Goal: Entertainment & Leisure: Consume media (video, audio)

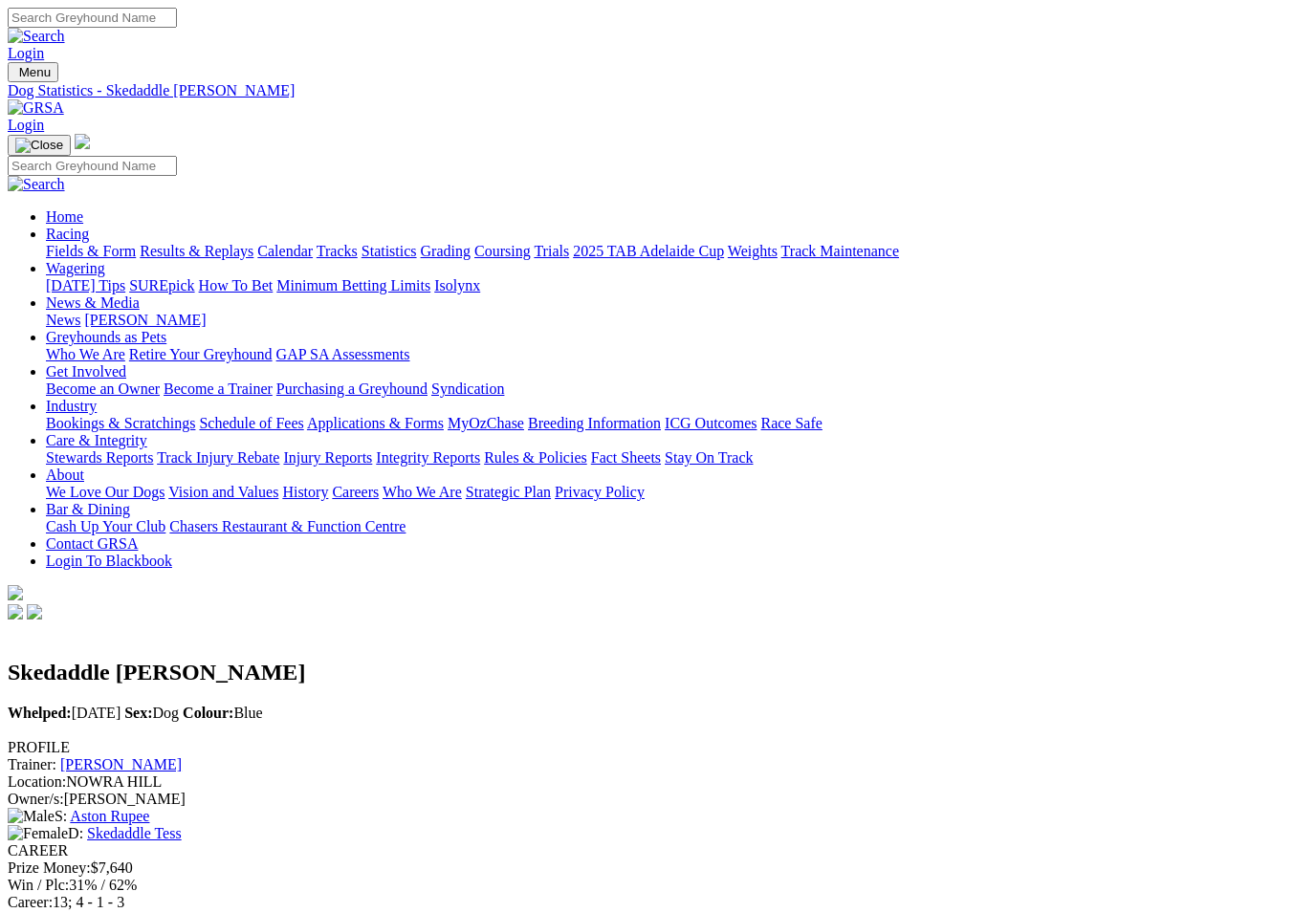
scroll to position [787, 213]
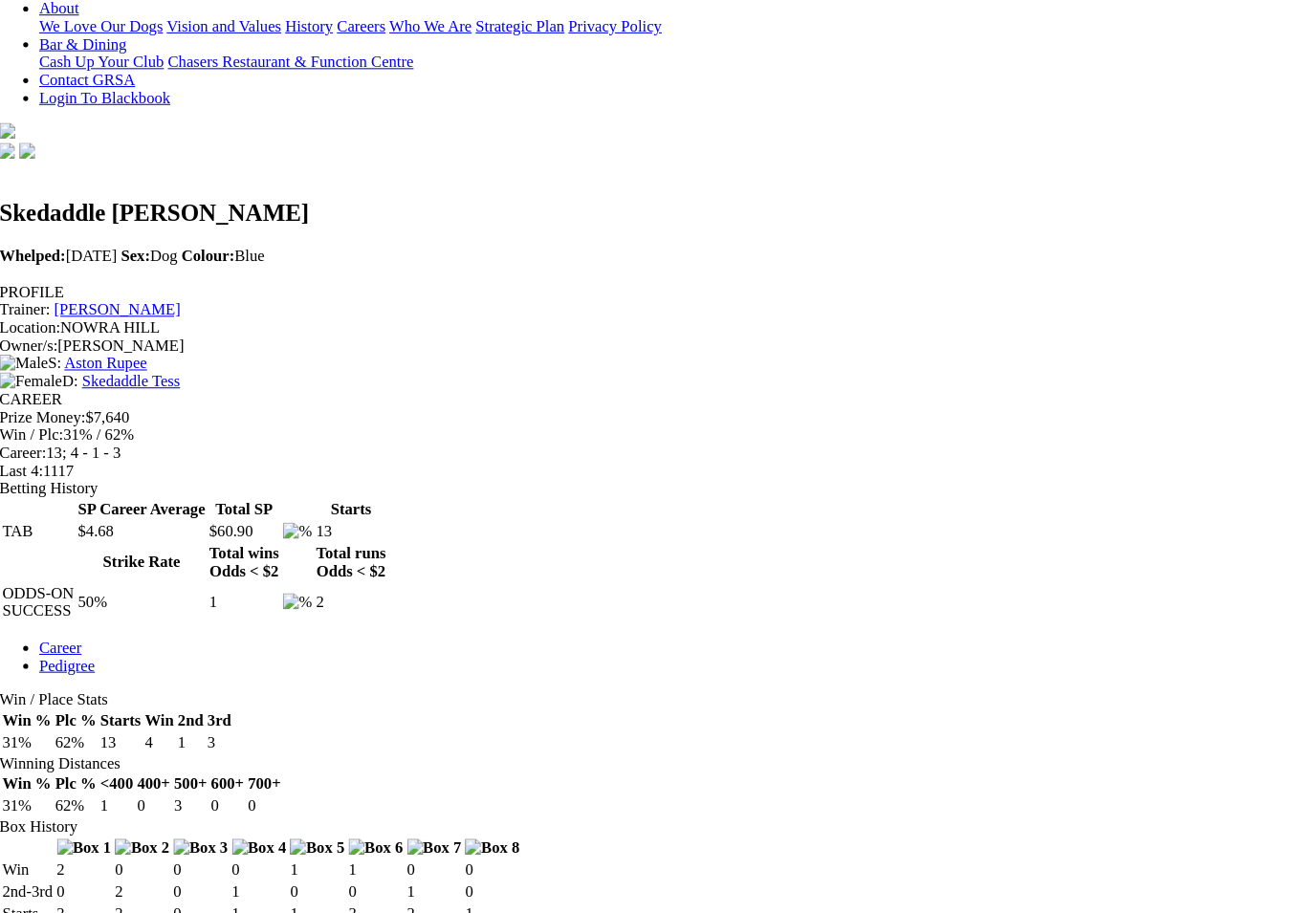
scroll to position [465, 0]
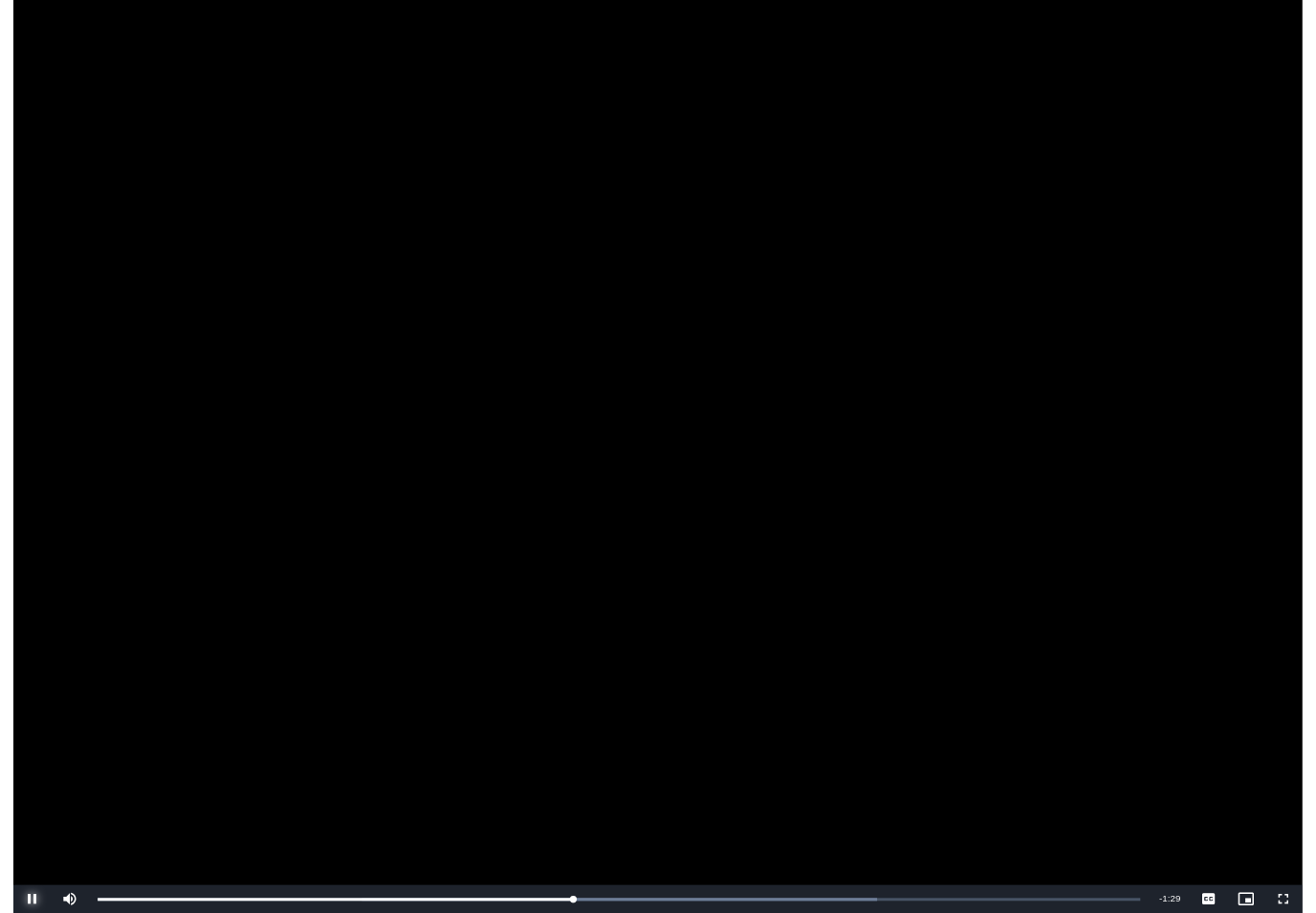
scroll to position [549, 84]
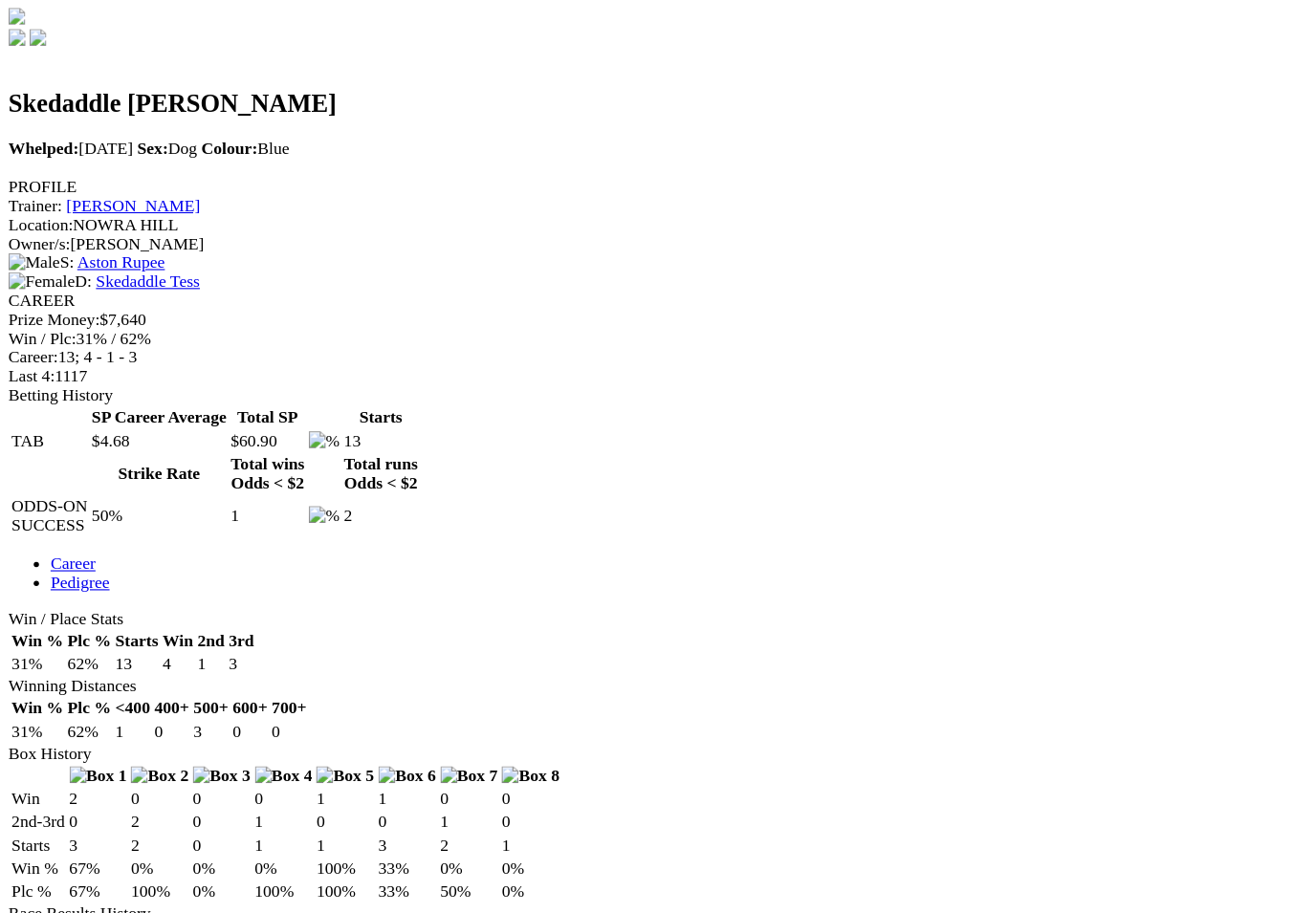
scroll to position [548, 0]
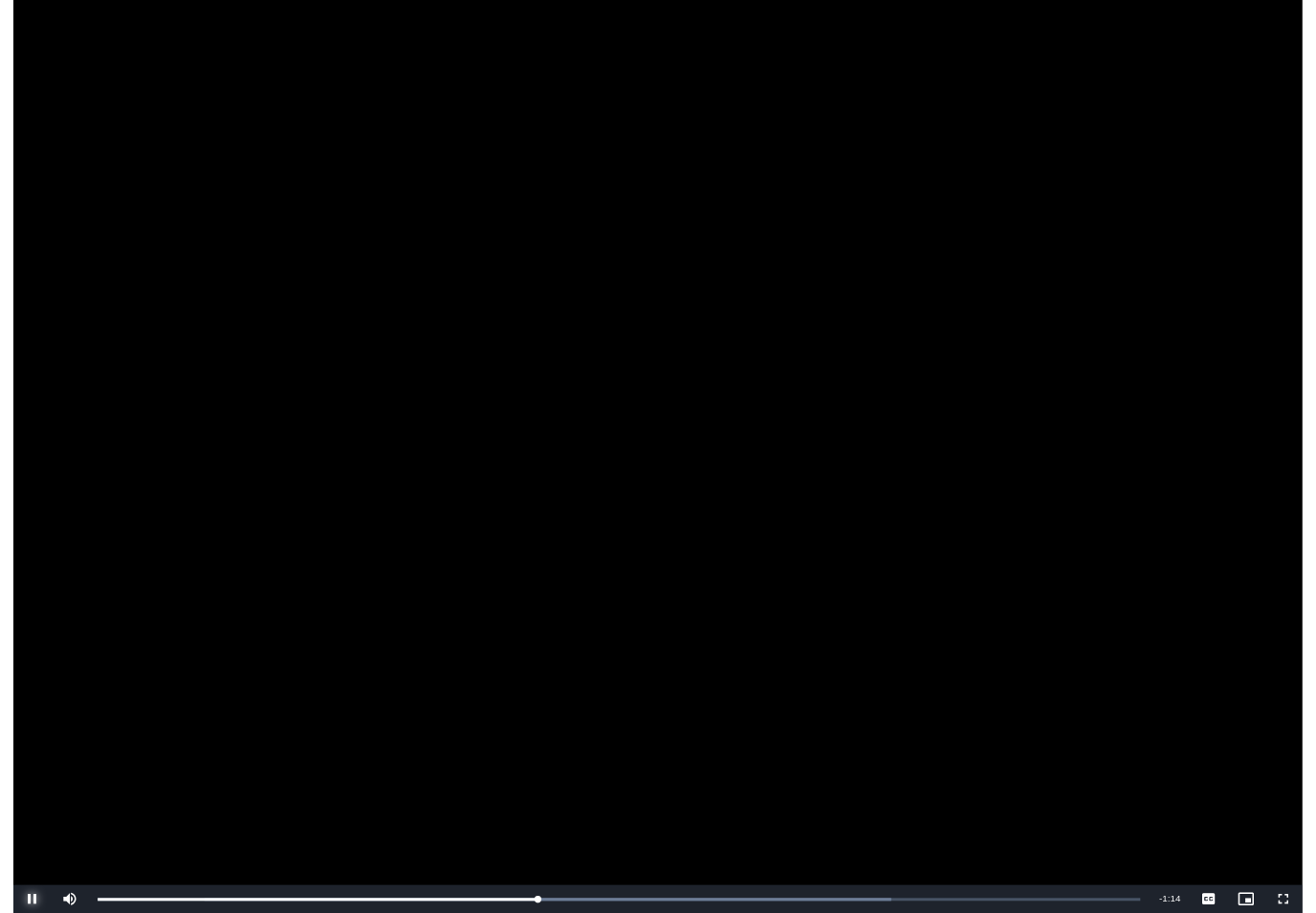
scroll to position [693, 21]
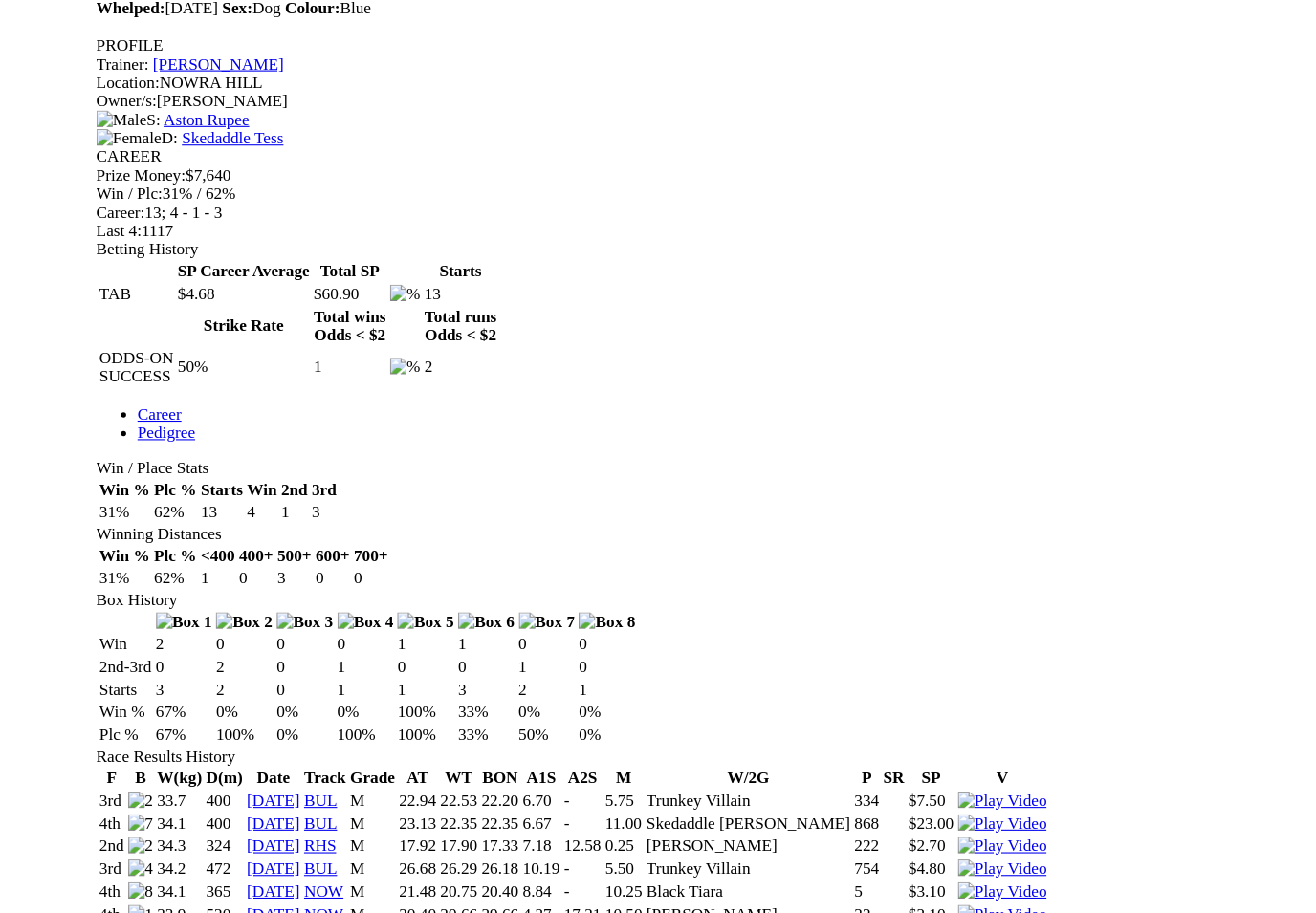
scroll to position [672, 0]
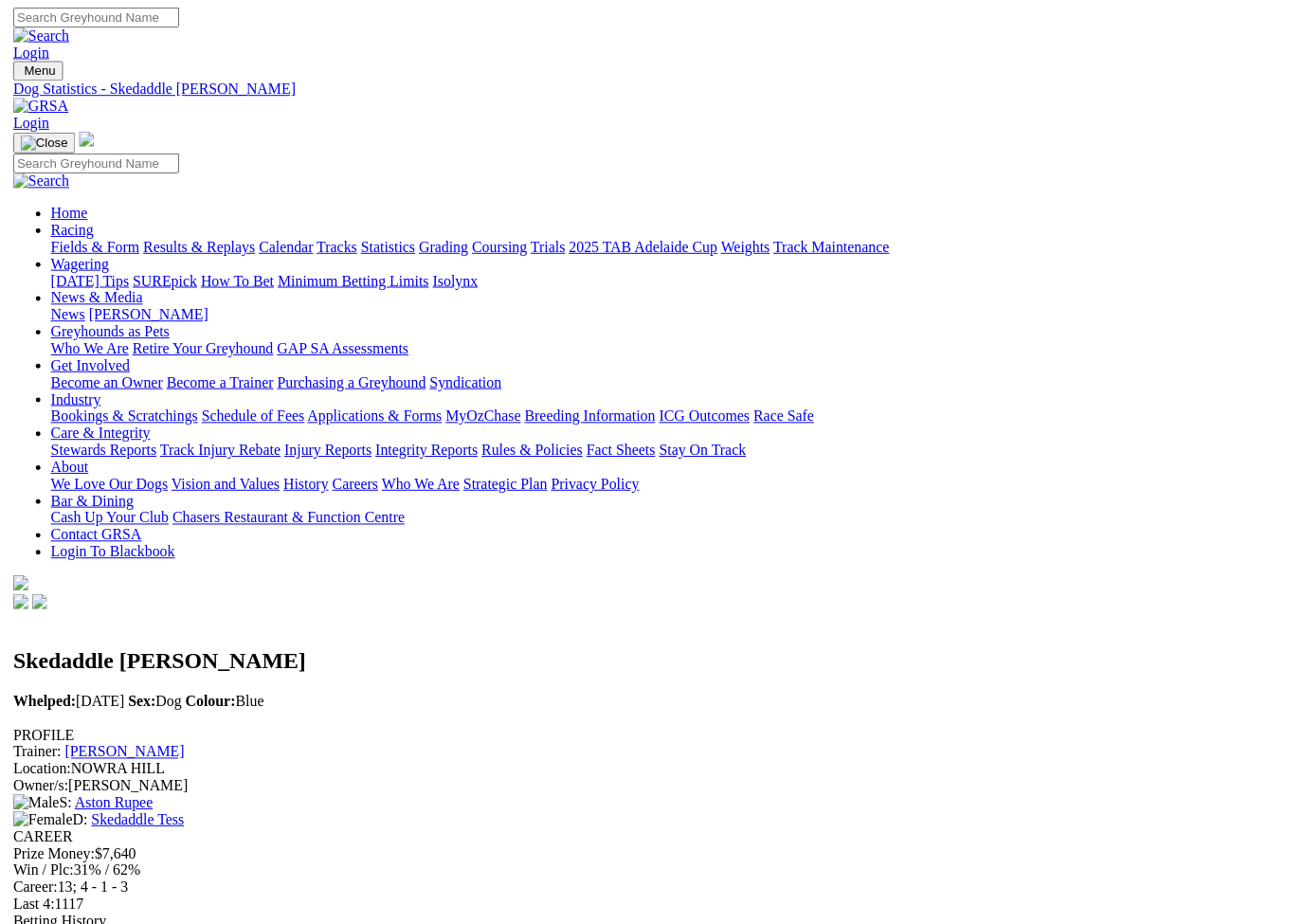
scroll to position [22, 0]
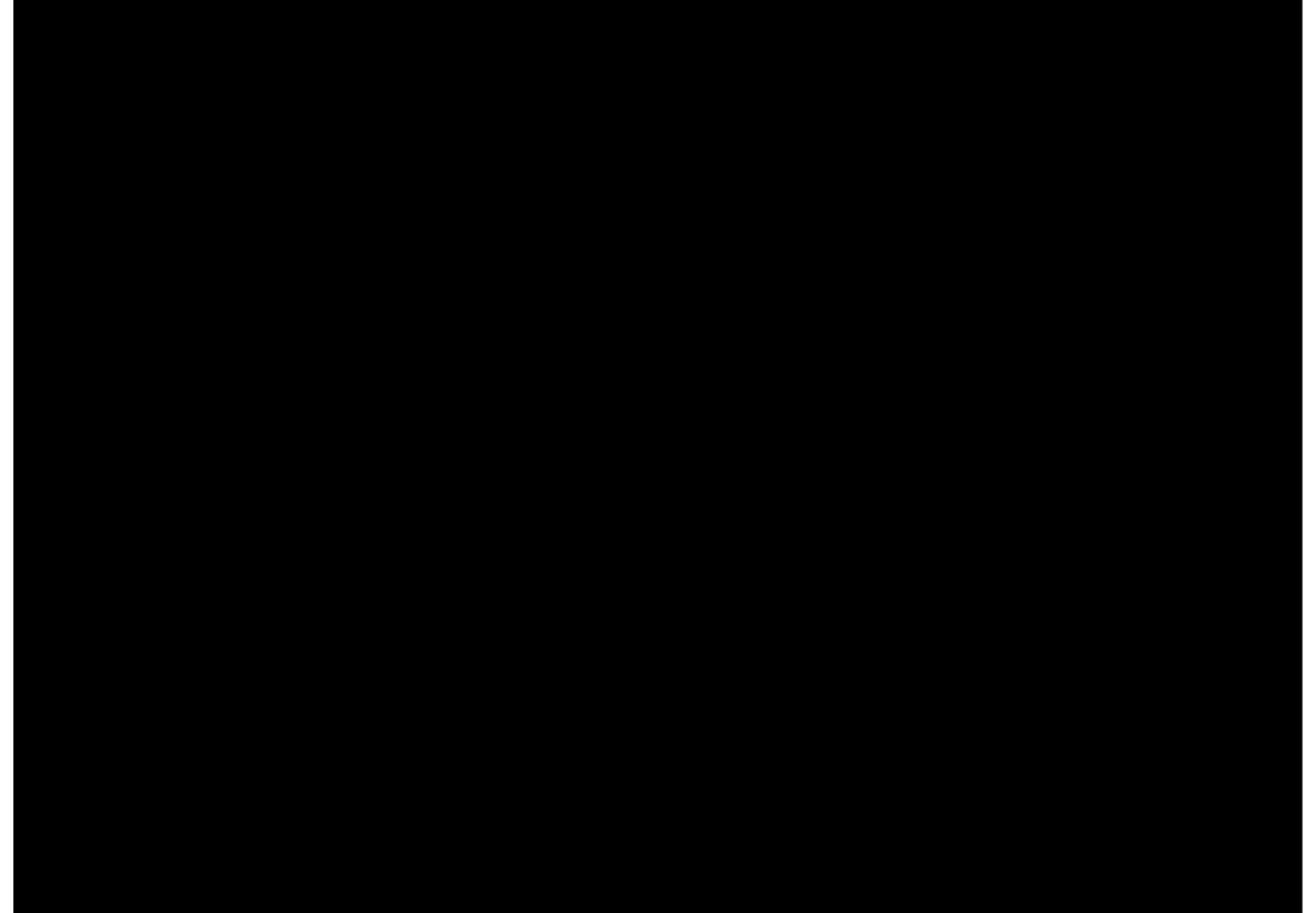
scroll to position [742, 11]
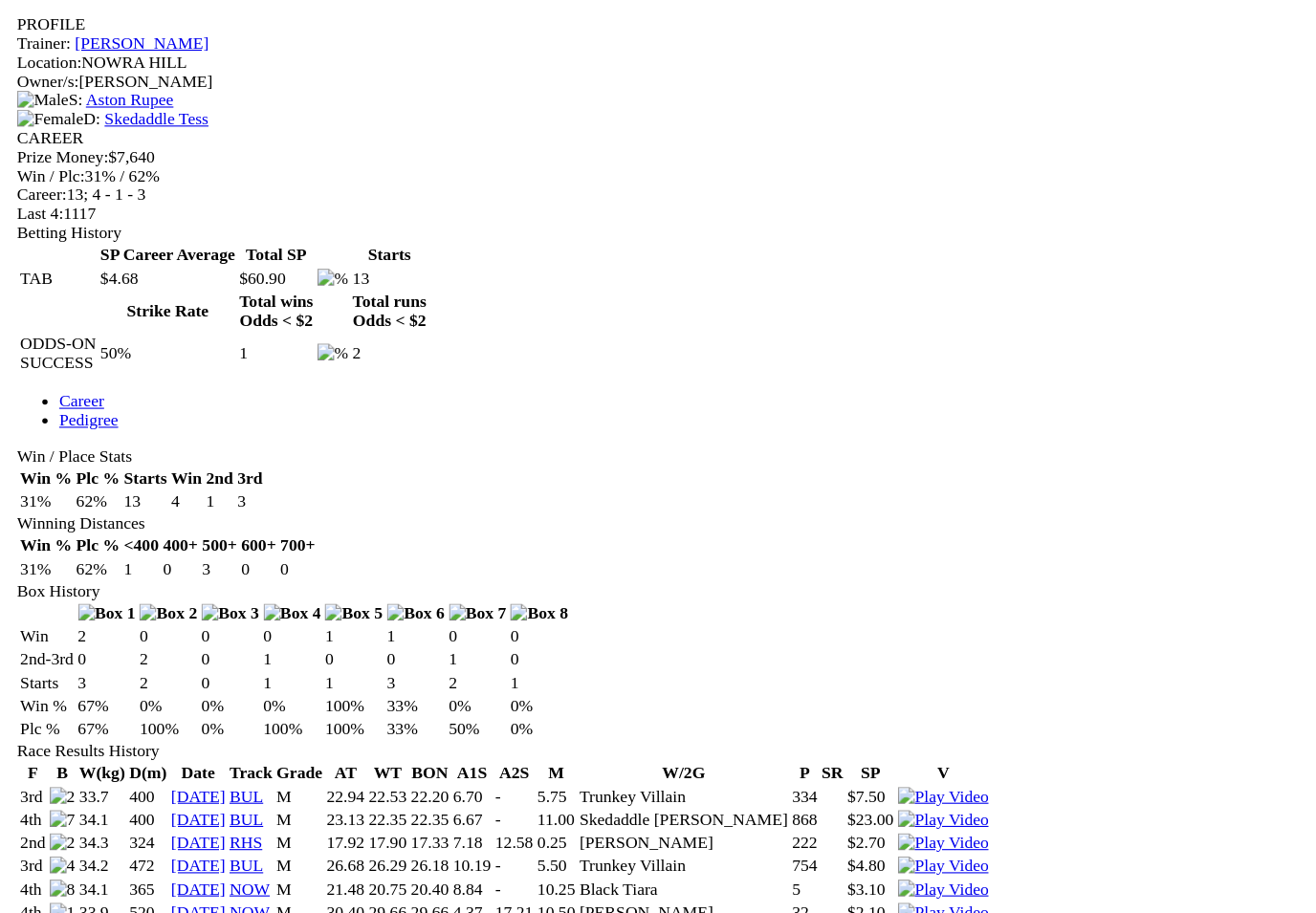
scroll to position [725, 0]
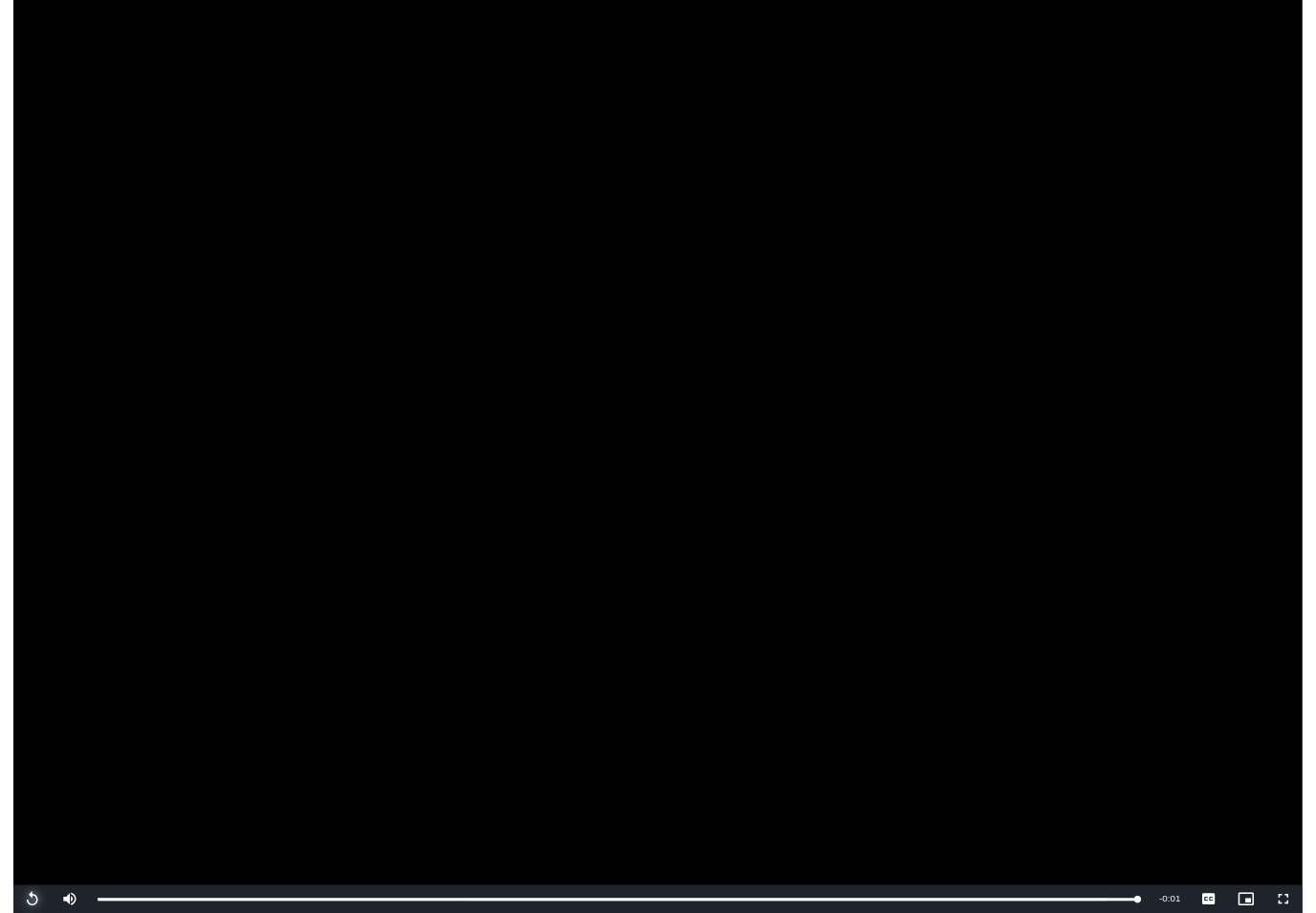
scroll to position [805, 25]
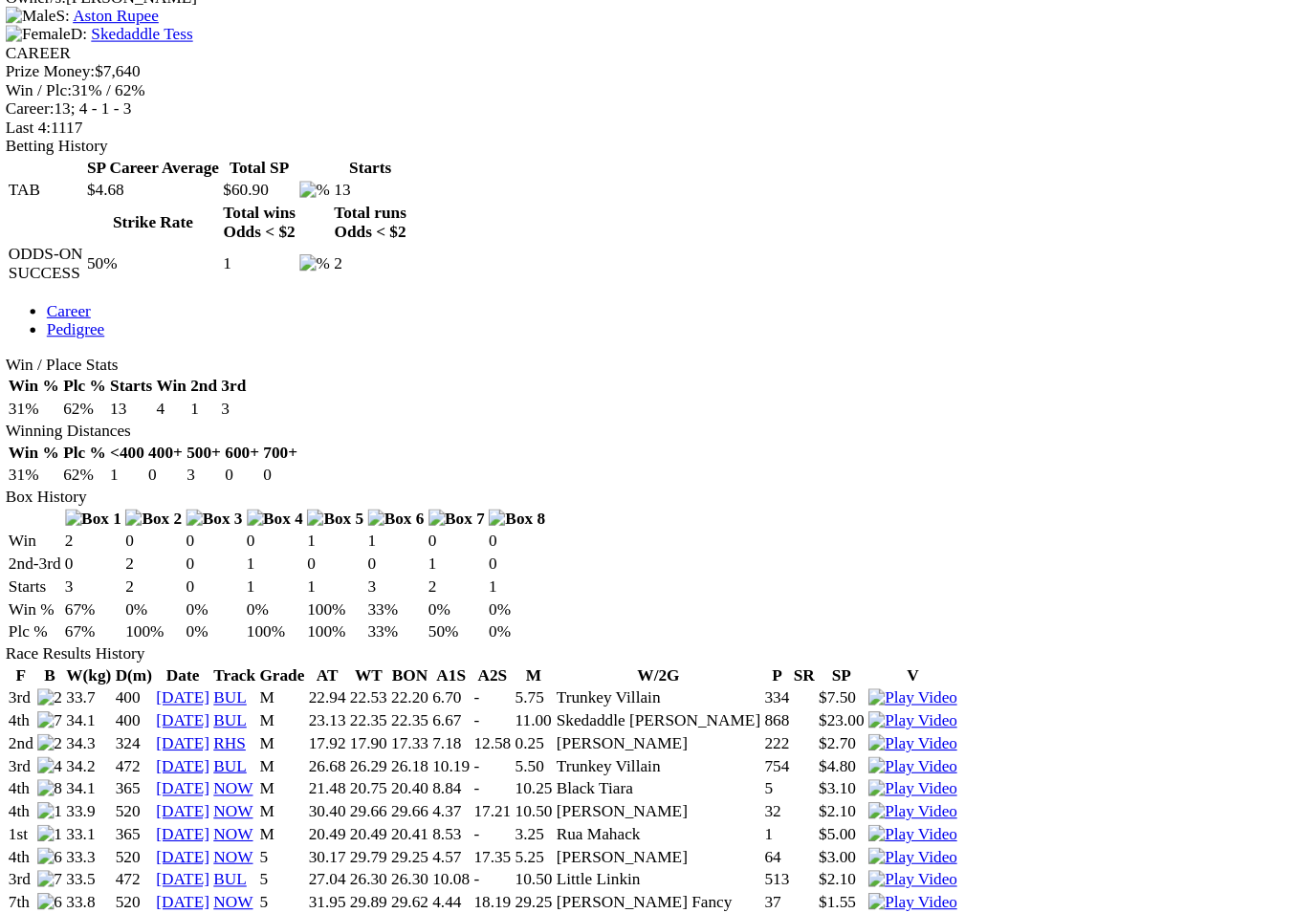
scroll to position [788, 0]
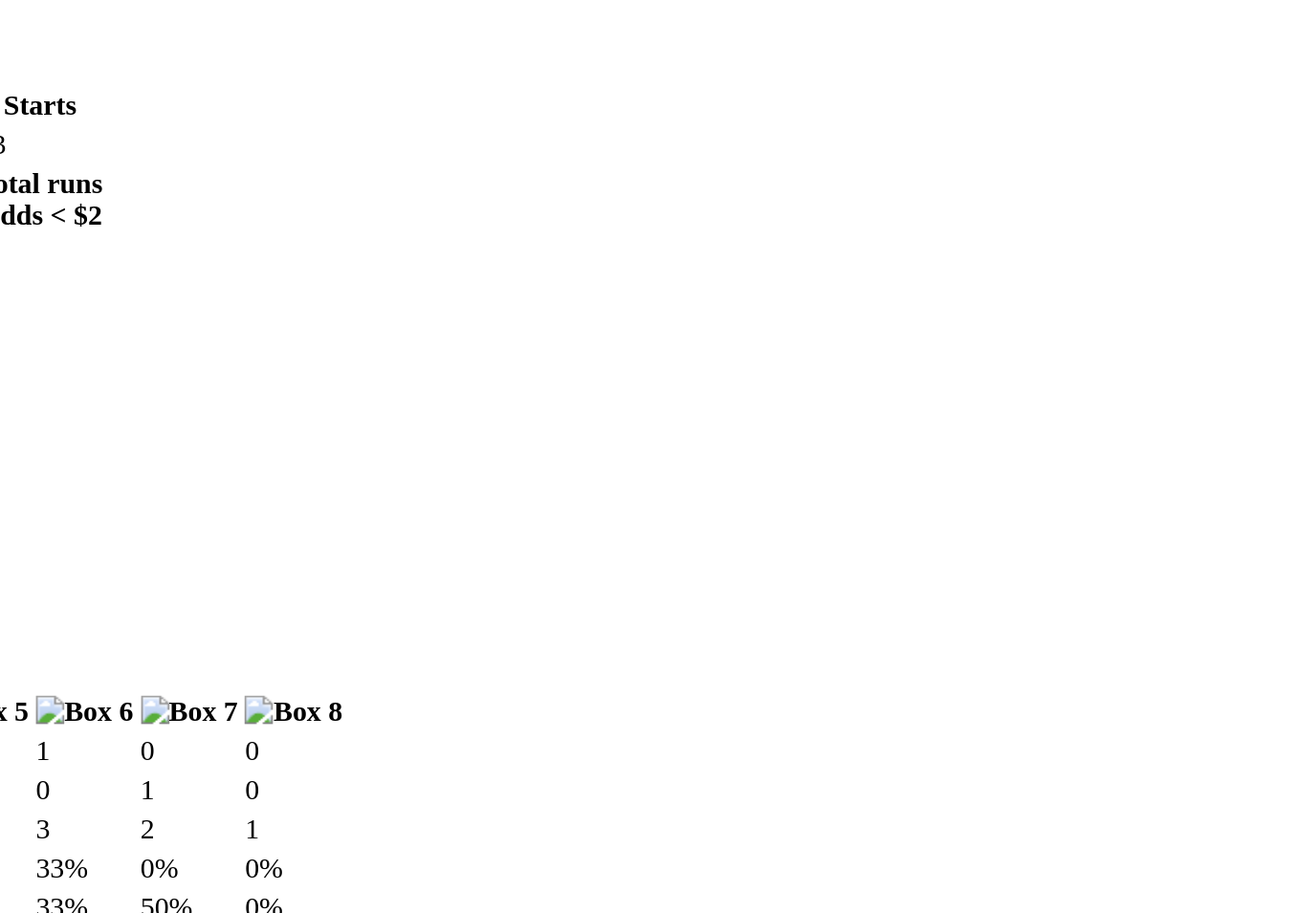
click at [808, 883] on img at bounding box center [848, 891] width 82 height 17
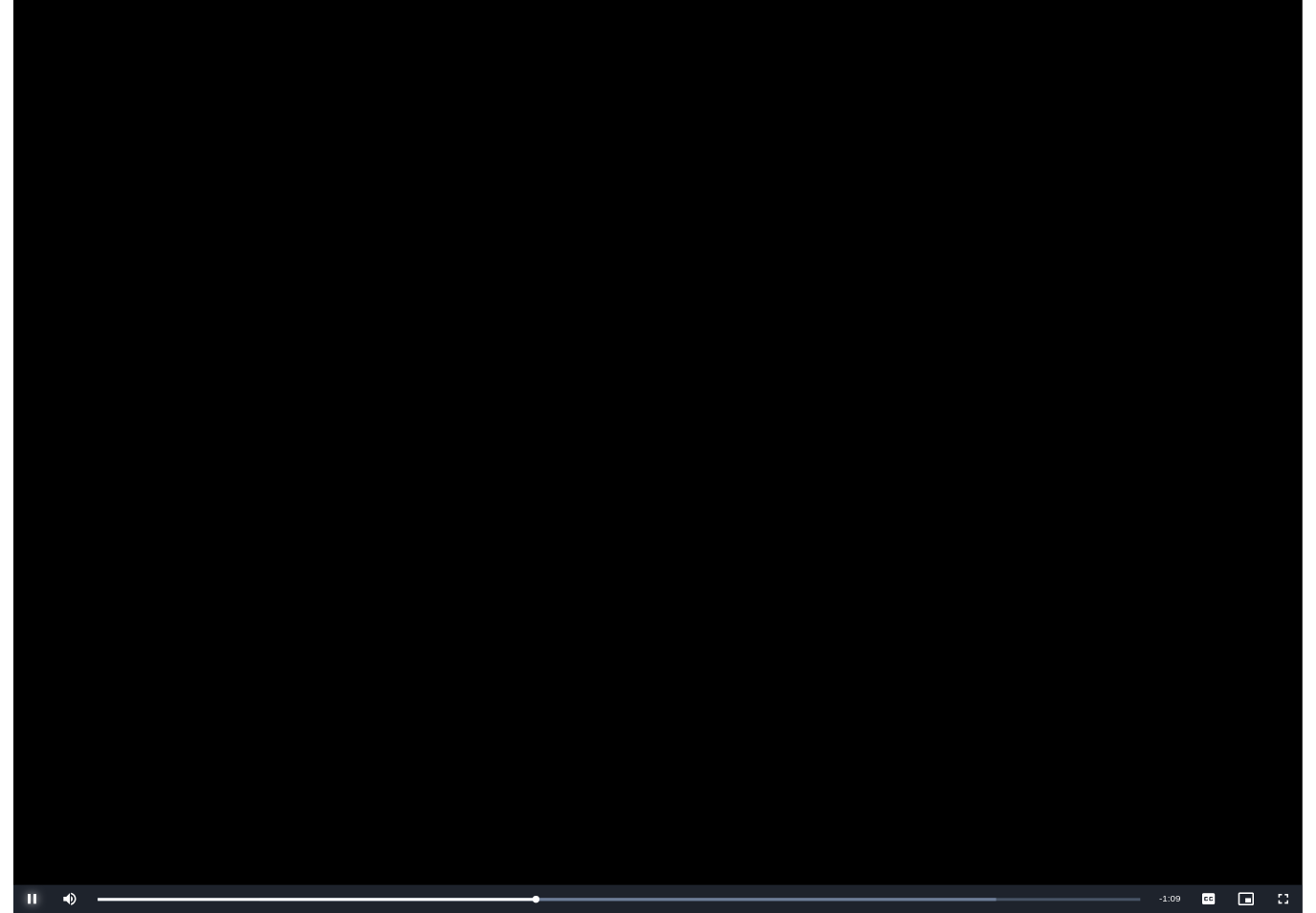
scroll to position [901, 213]
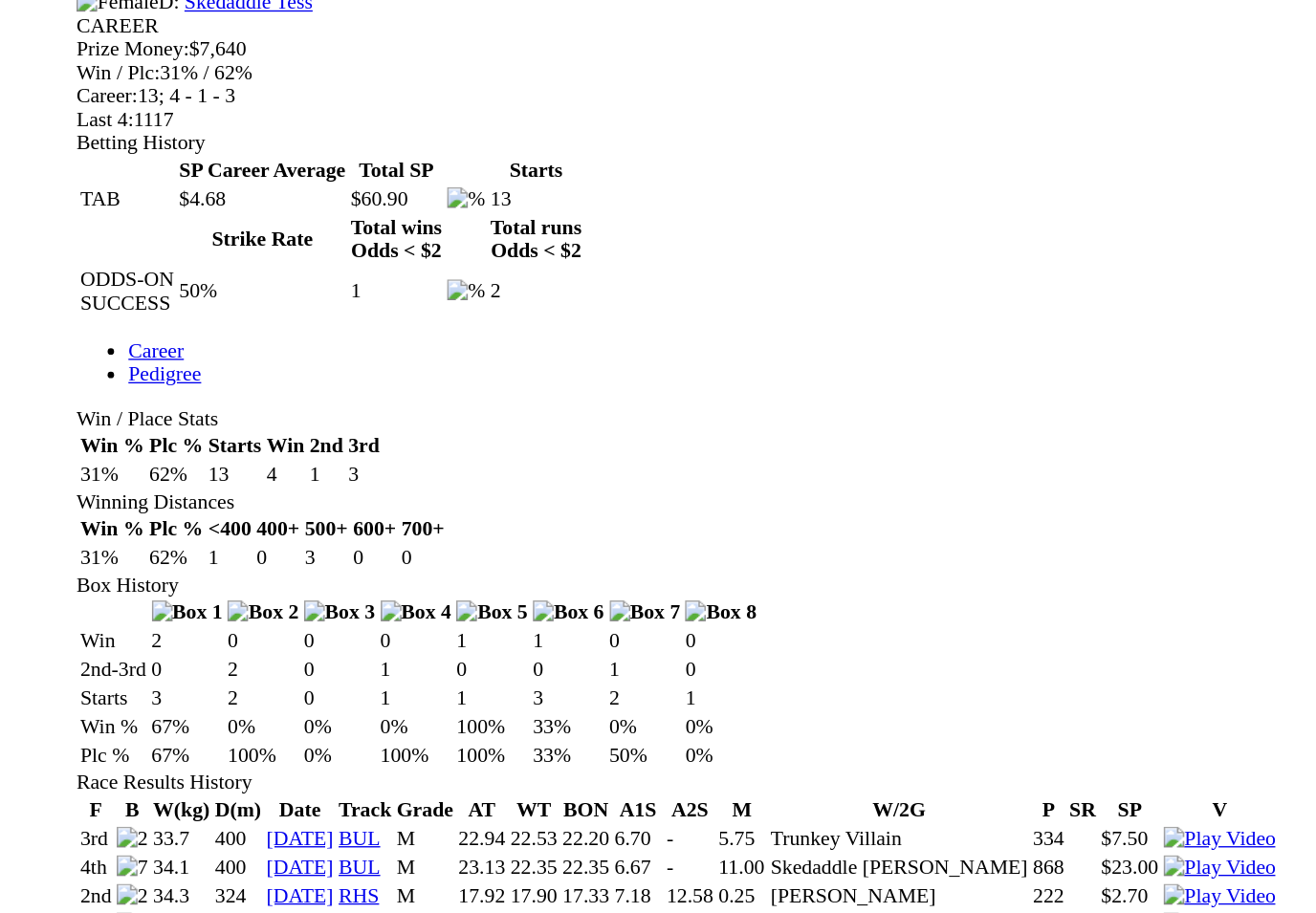
scroll to position [831, 0]
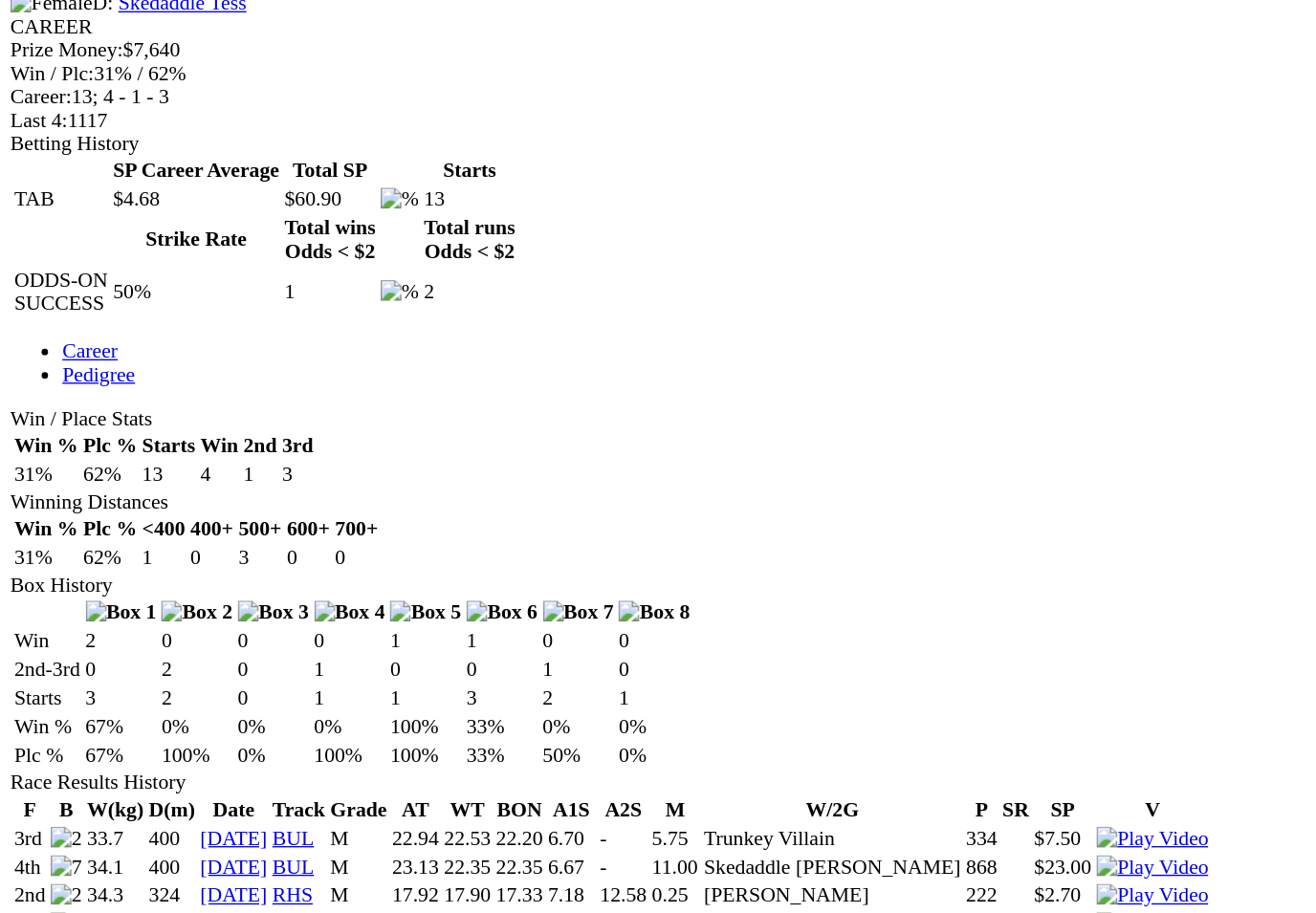
click at [890, 862] on img at bounding box center [848, 870] width 82 height 17
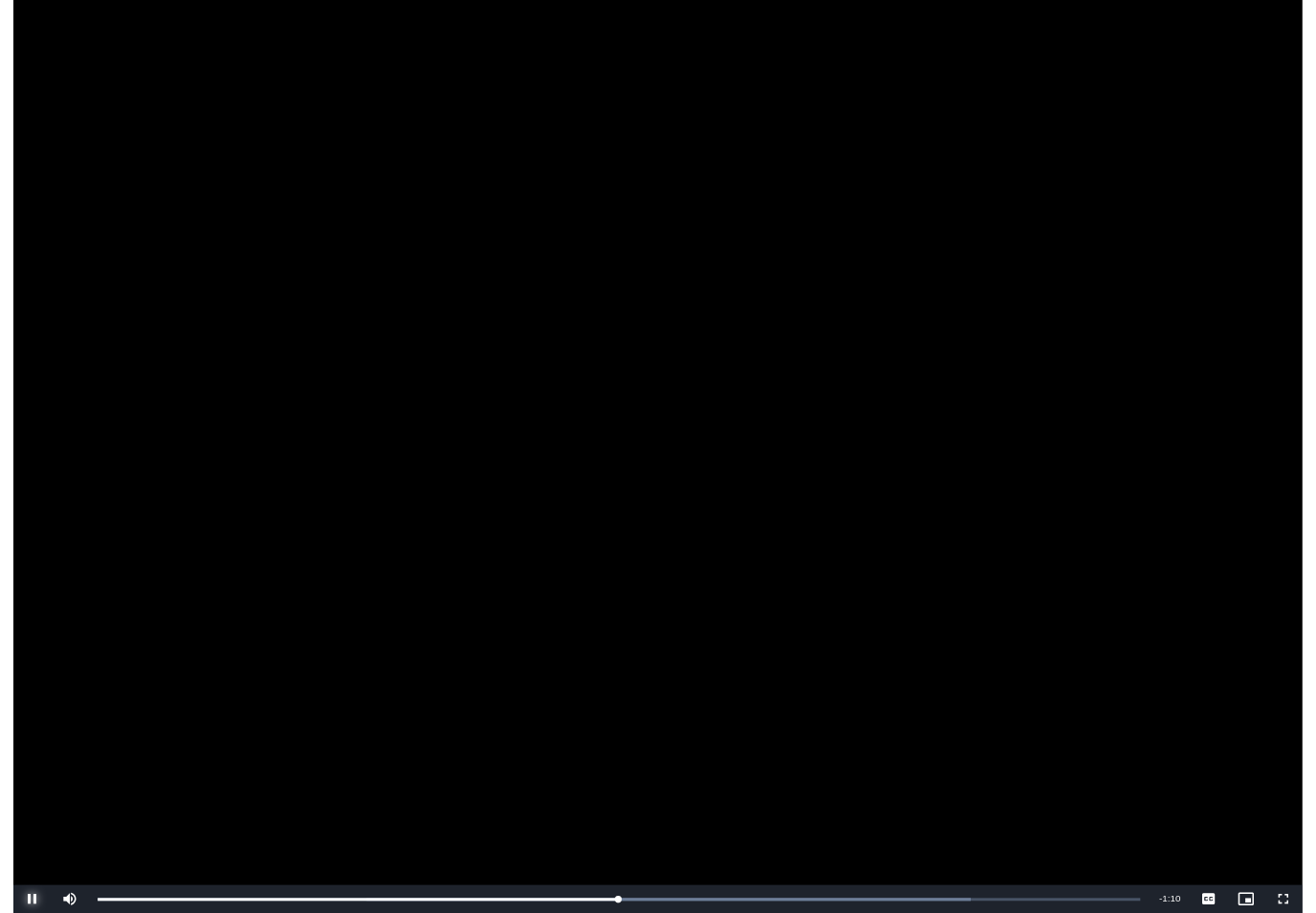
scroll to position [832, 0]
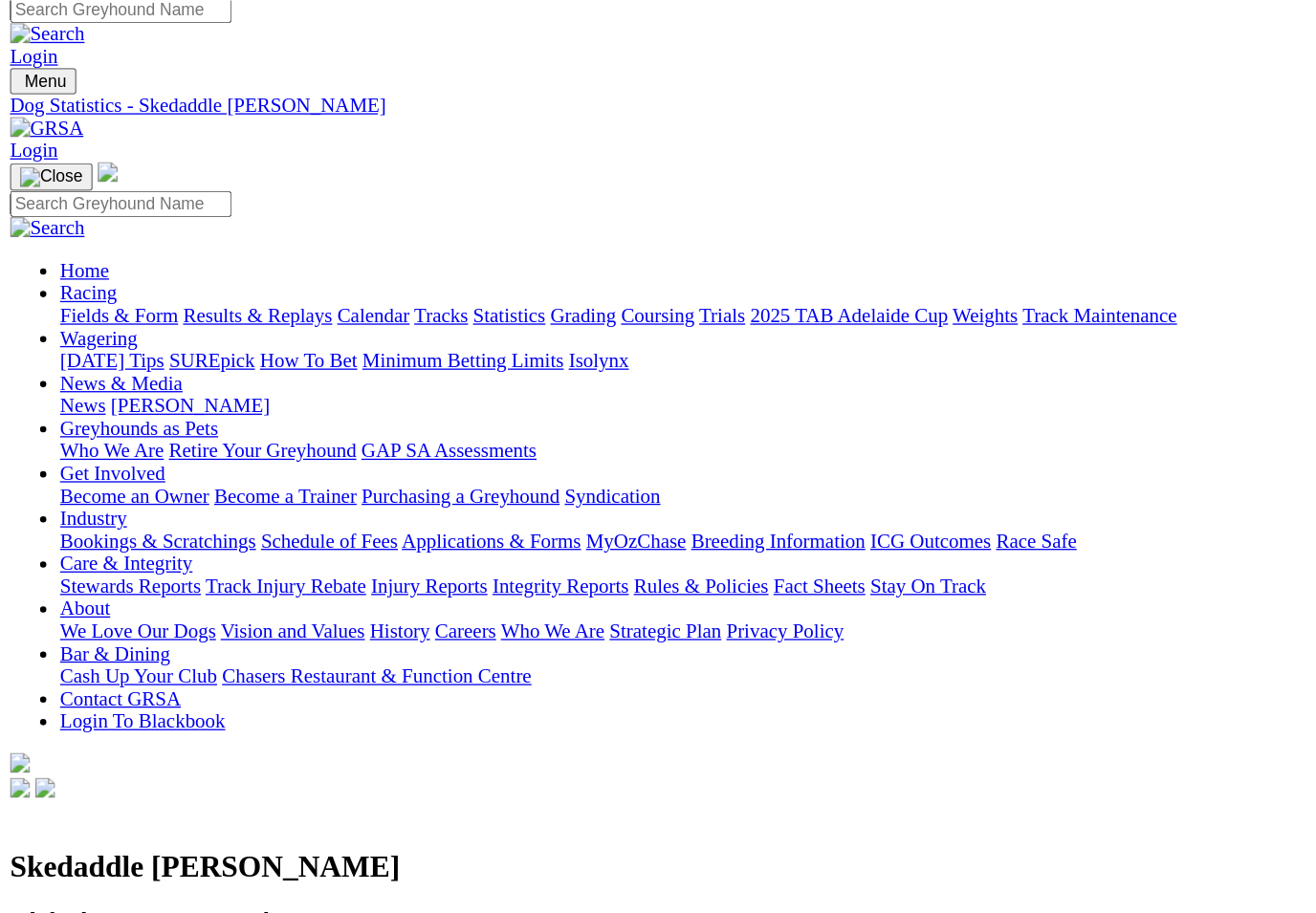
scroll to position [0, 0]
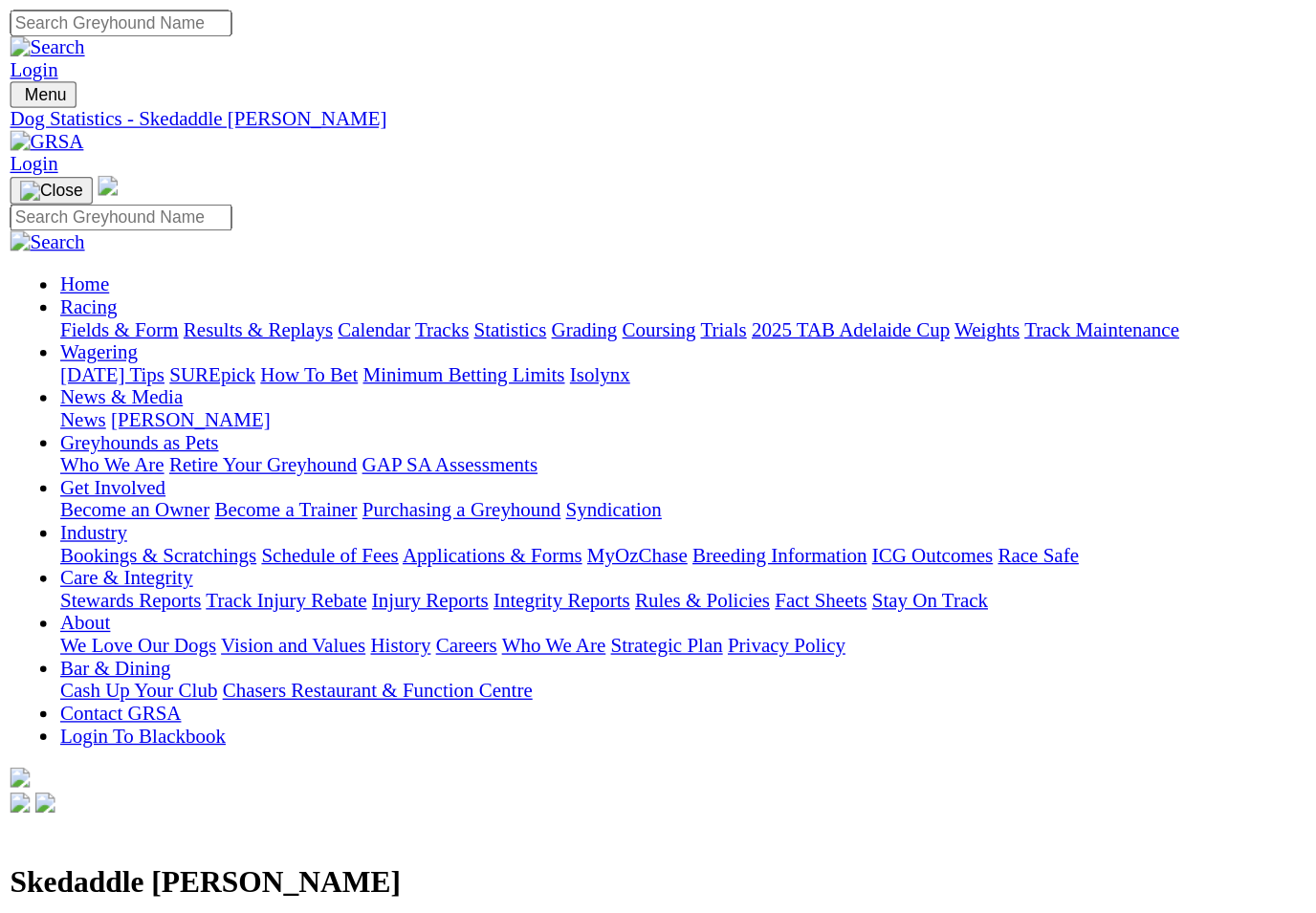
click at [77, 243] on link "Fields & Form" at bounding box center [91, 251] width 90 height 16
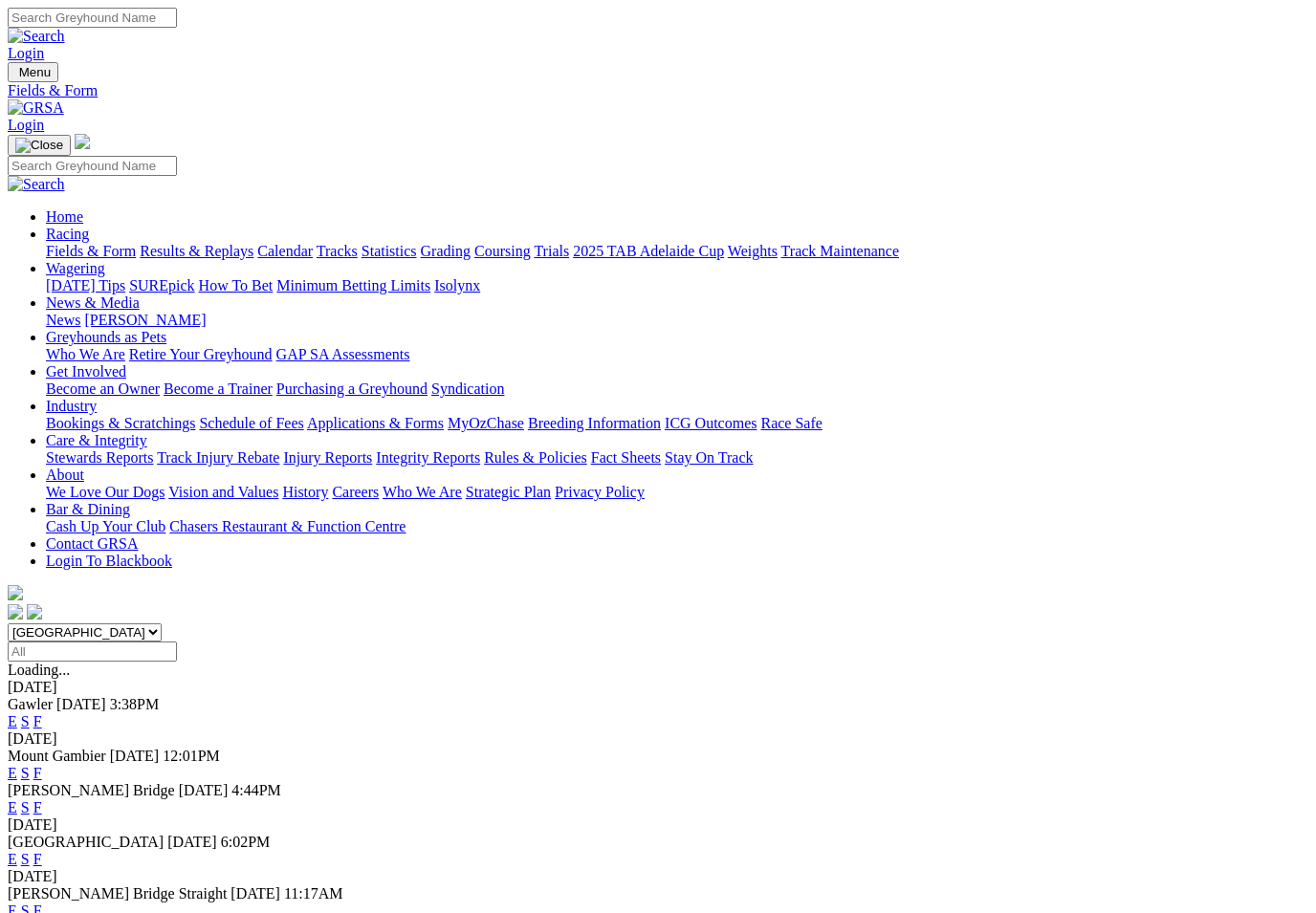
click at [249, 243] on link "Results & Replays" at bounding box center [195, 251] width 114 height 16
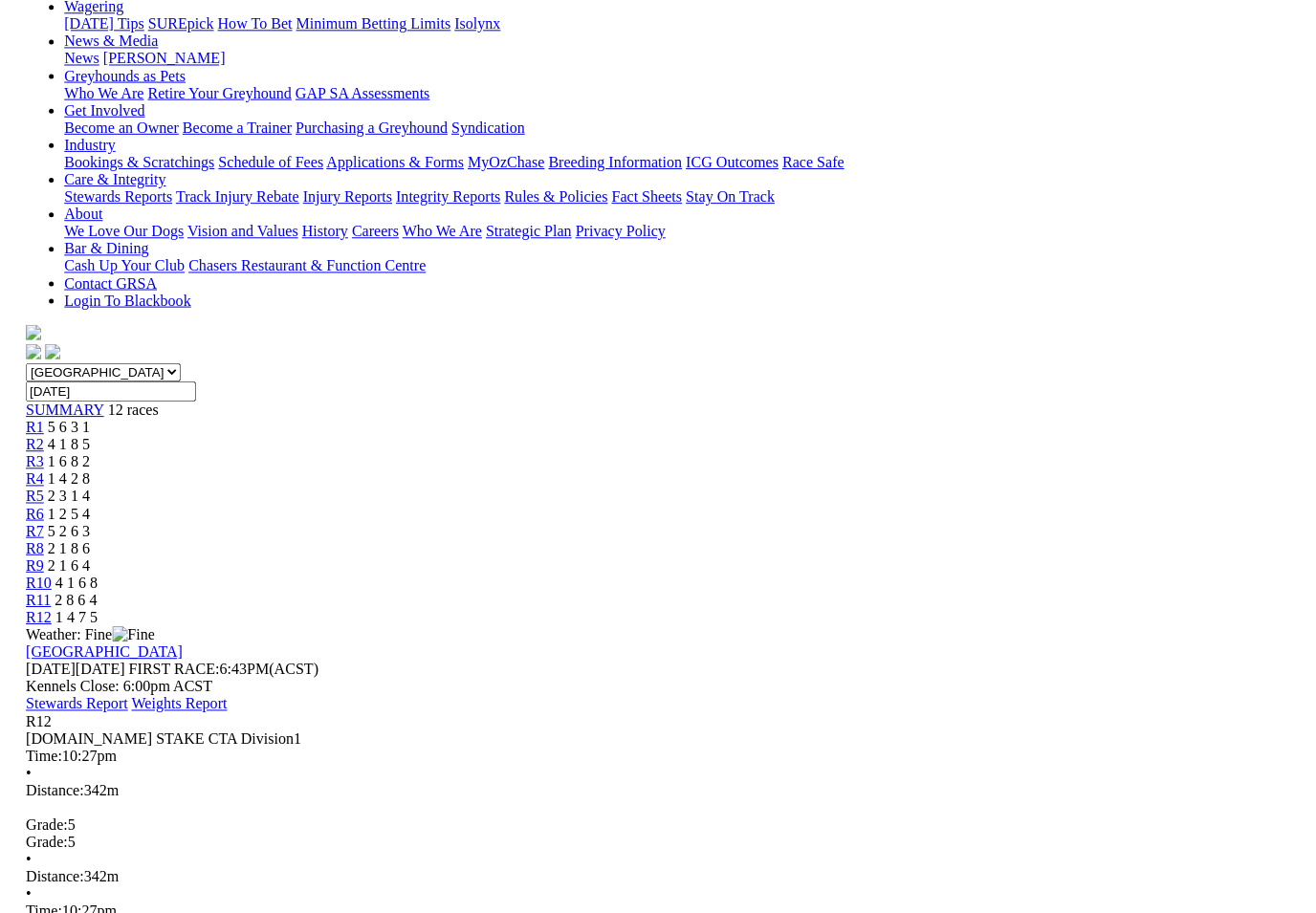
scroll to position [261, 0]
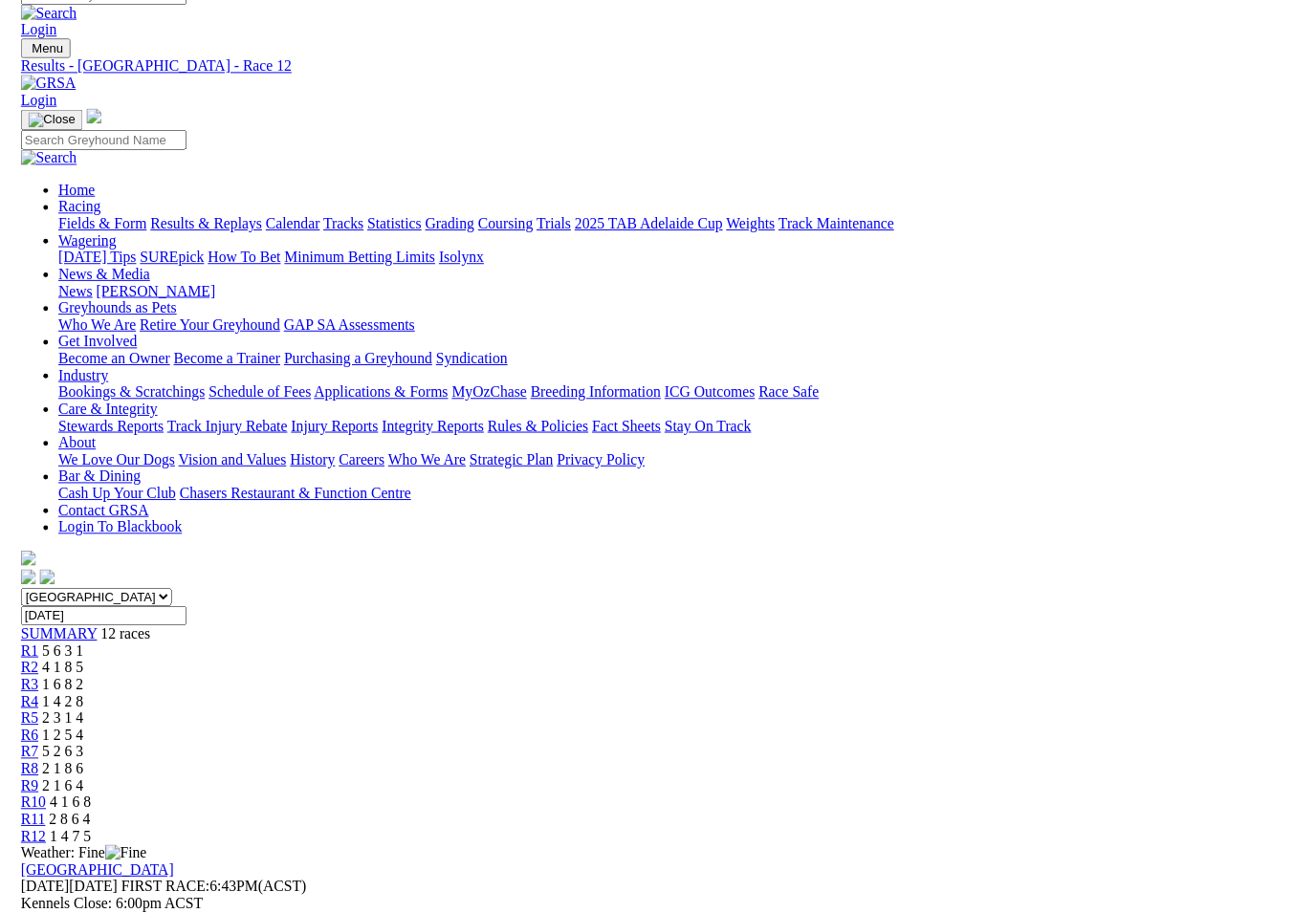
scroll to position [34, 0]
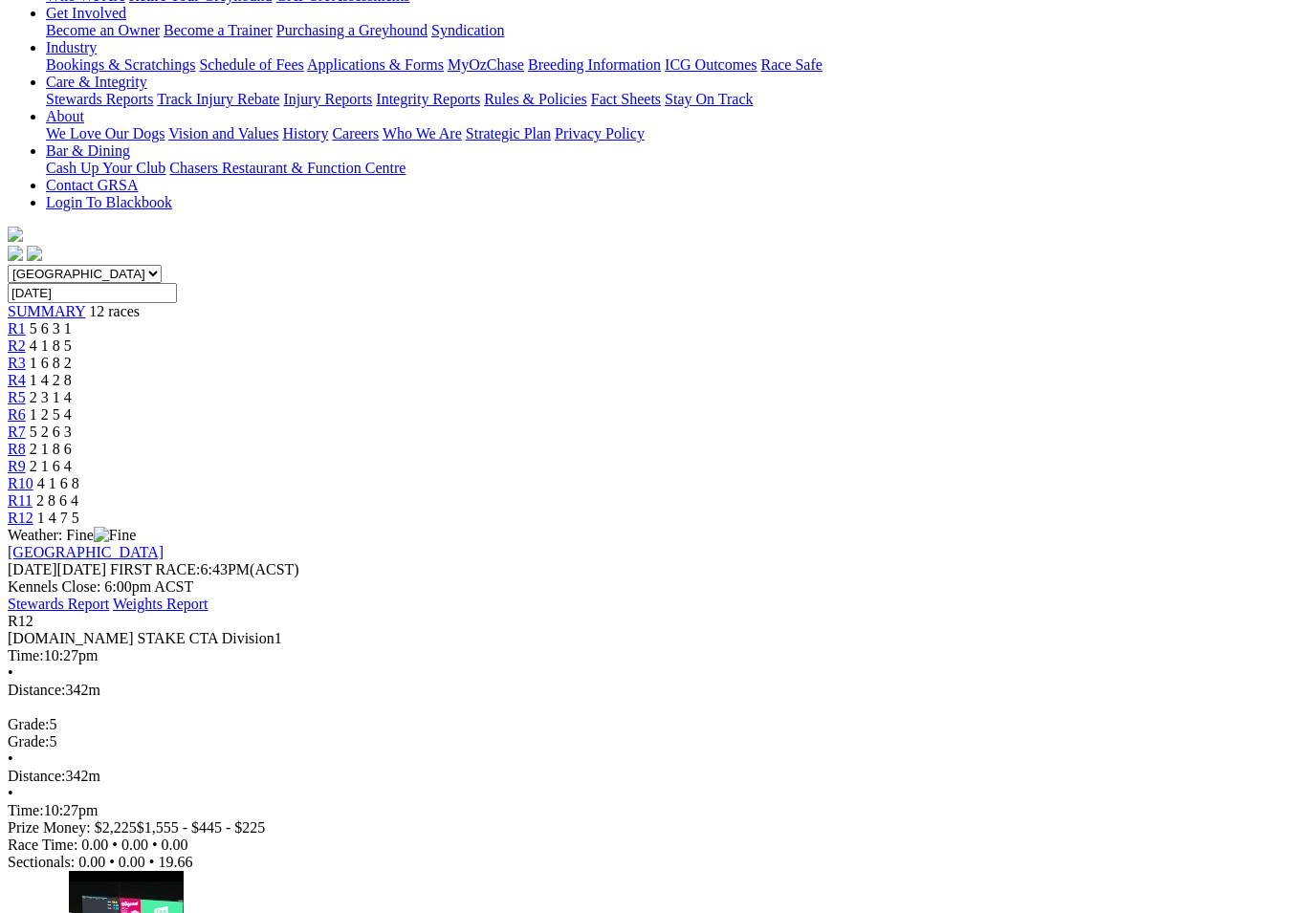
scroll to position [371, 0]
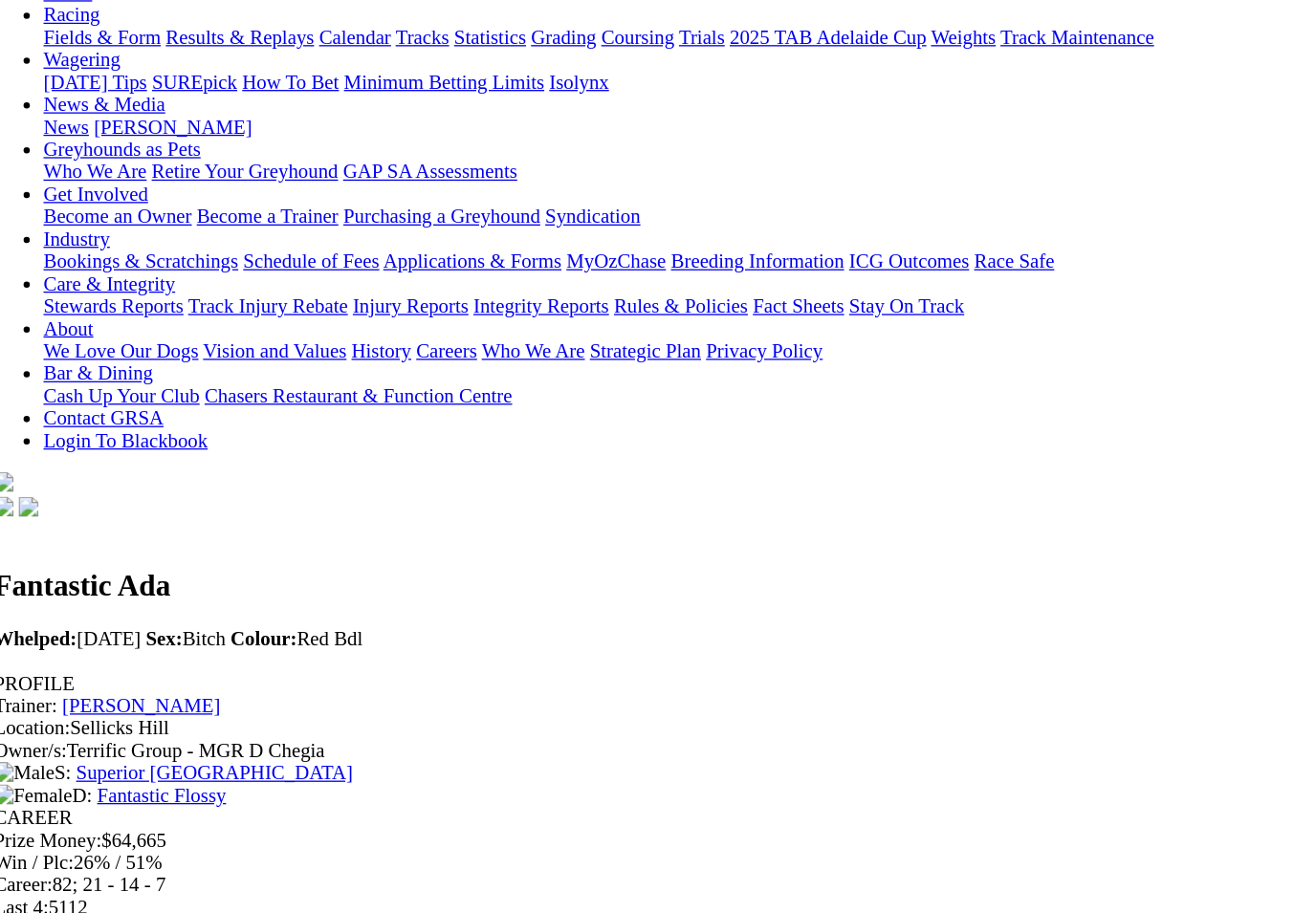
scroll to position [169, 0]
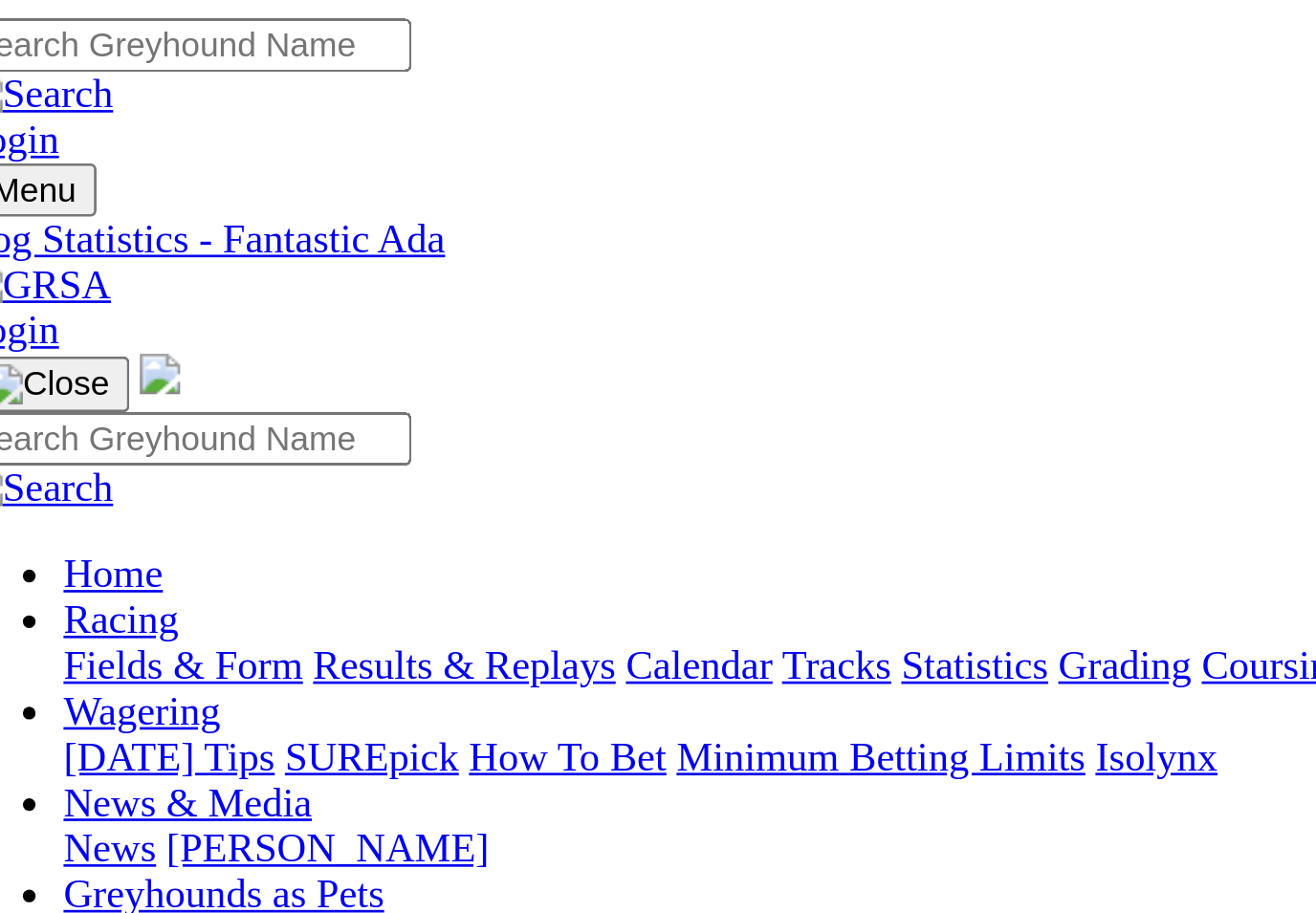
scroll to position [0, 0]
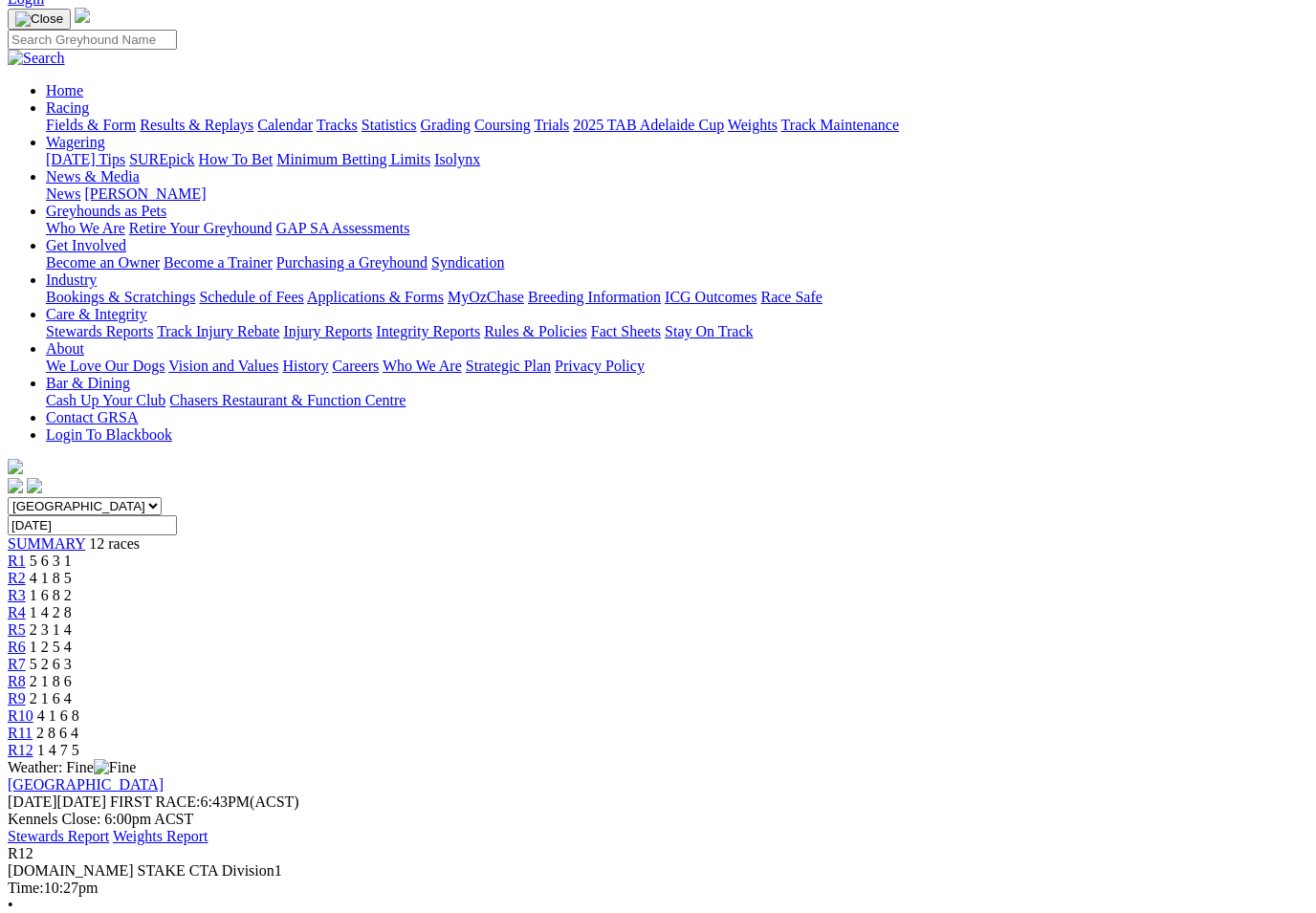
scroll to position [124, 0]
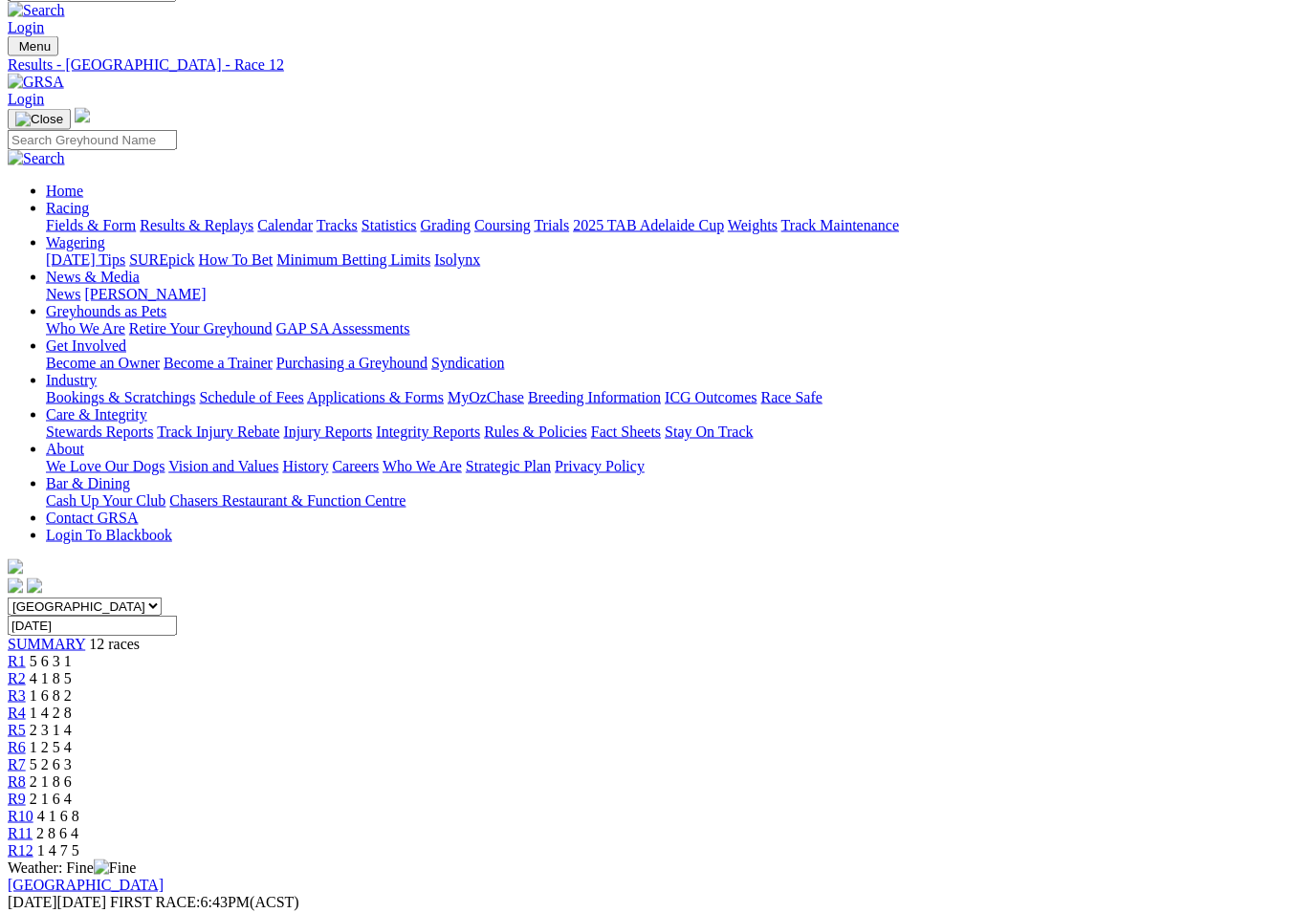
scroll to position [0, 0]
